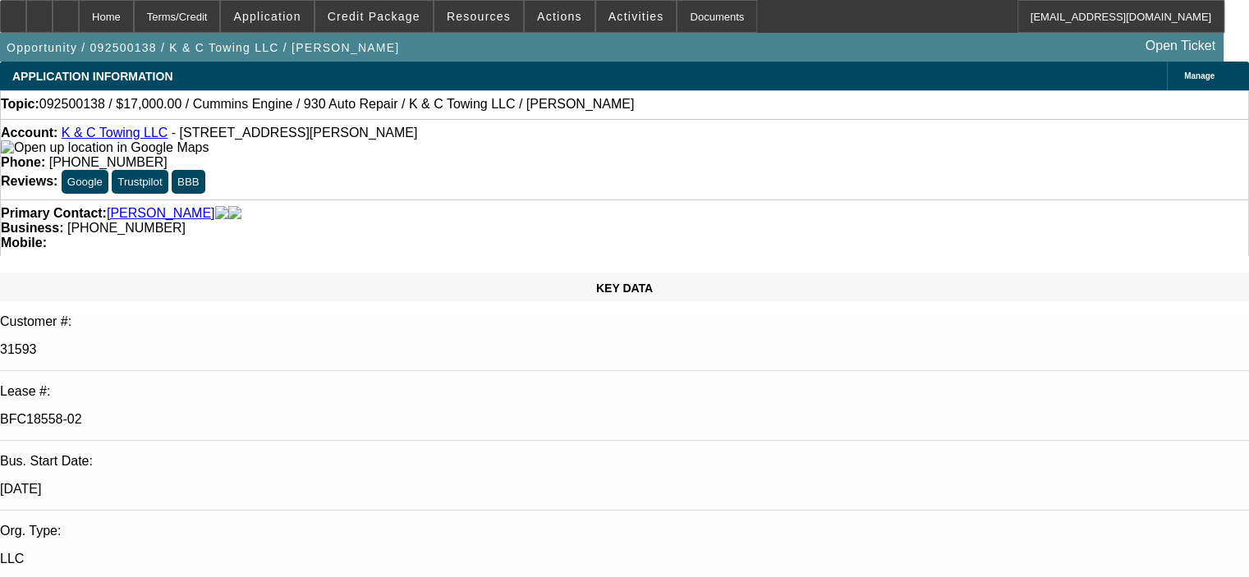
select select "0"
select select "2"
select select "0"
select select "6"
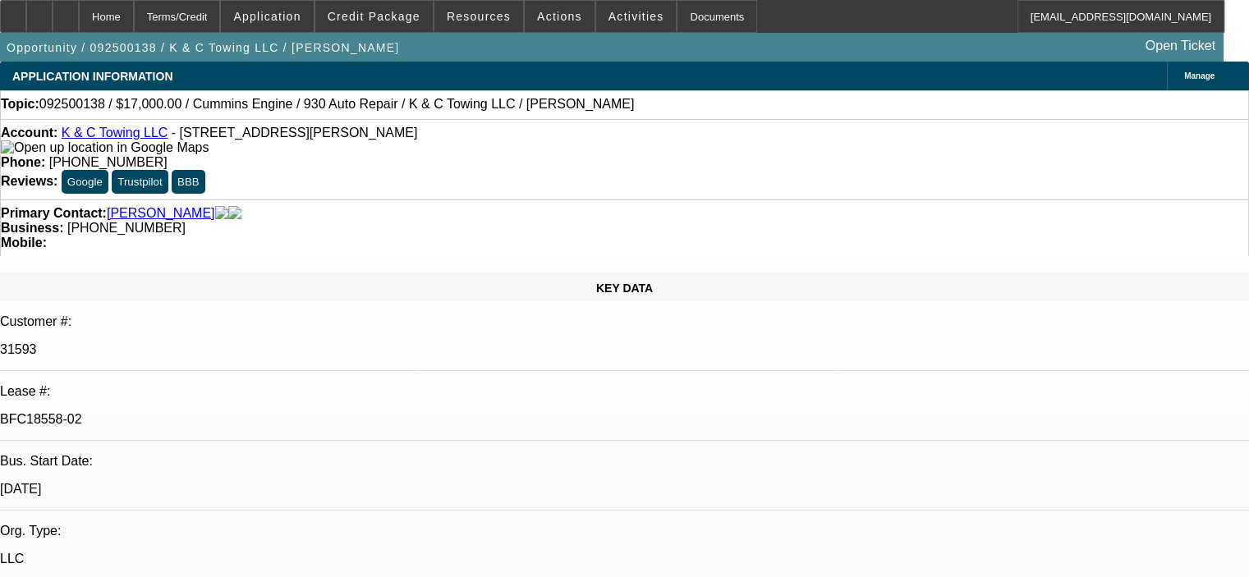
select select "0"
select select "2"
select select "0"
select select "6"
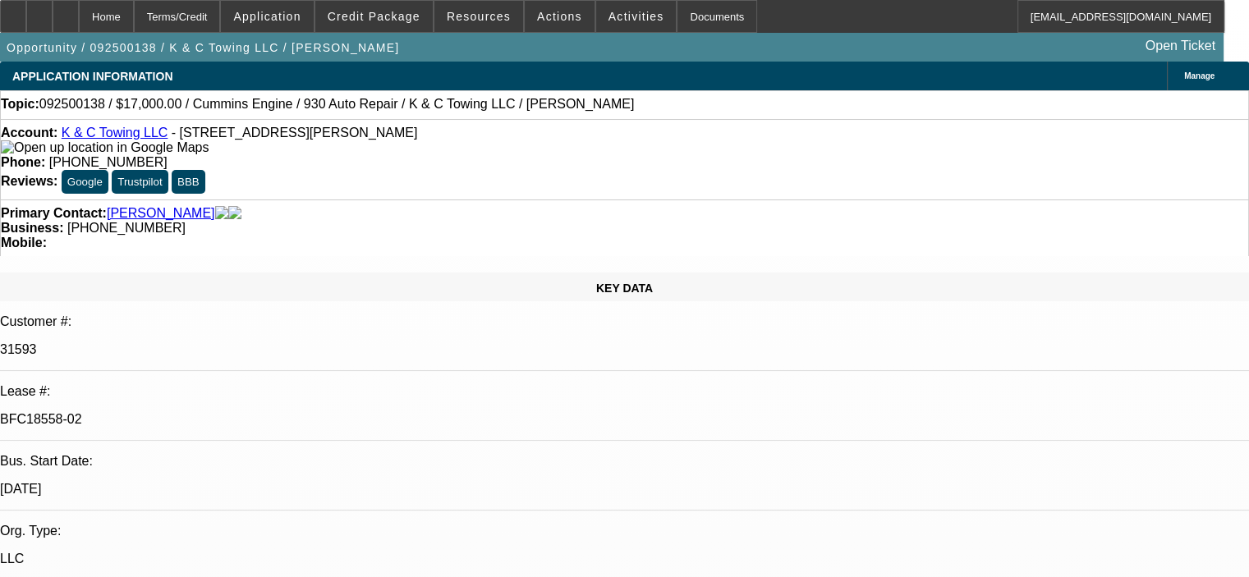
select select "0"
select select "2"
select select "0"
select select "6"
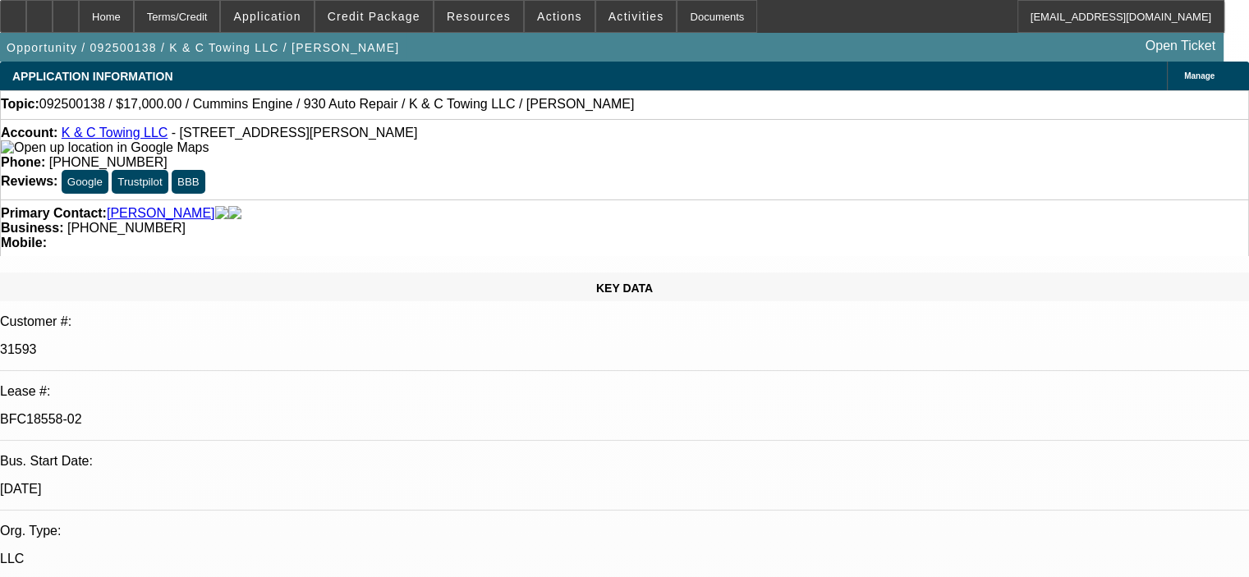
select select "0"
select select "2"
select select "0"
select select "6"
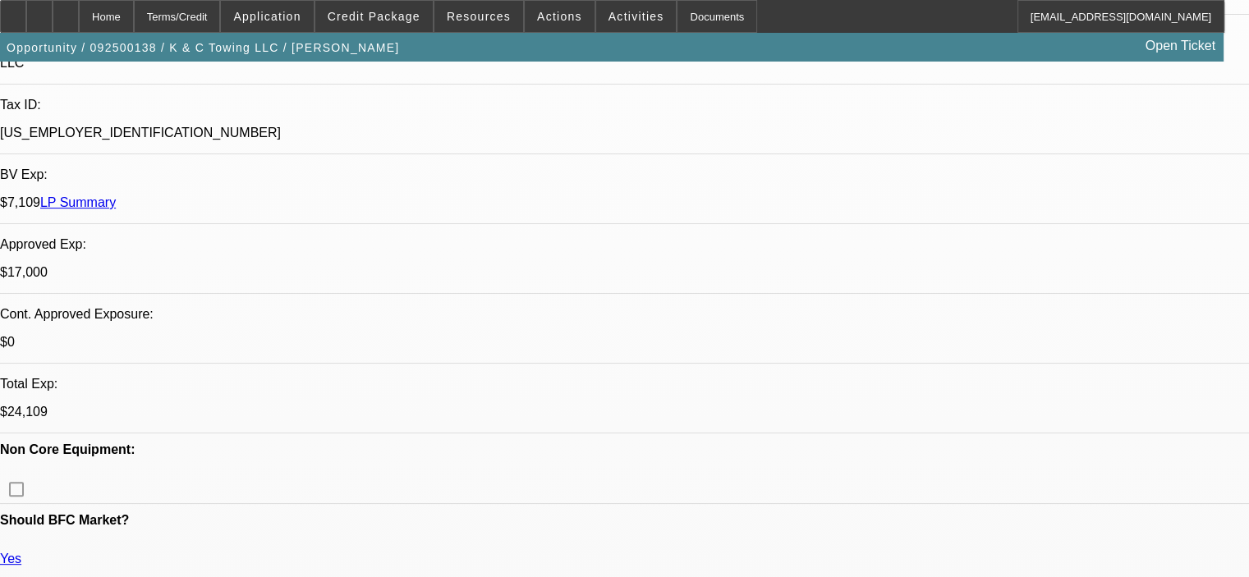
scroll to position [451, 0]
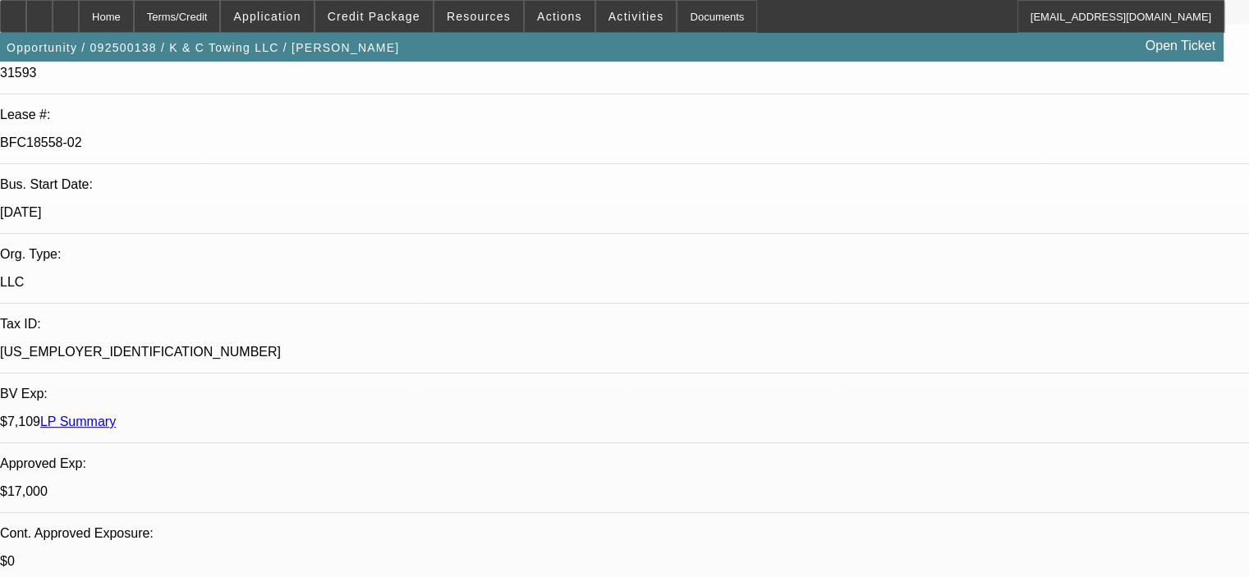
scroll to position [287, 0]
